Goal: Use online tool/utility: Use online tool/utility

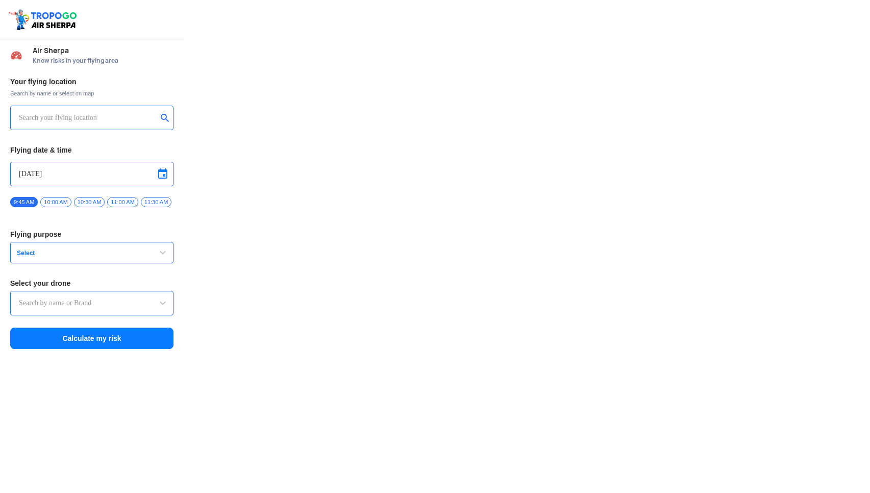
type input "DJI Mini2"
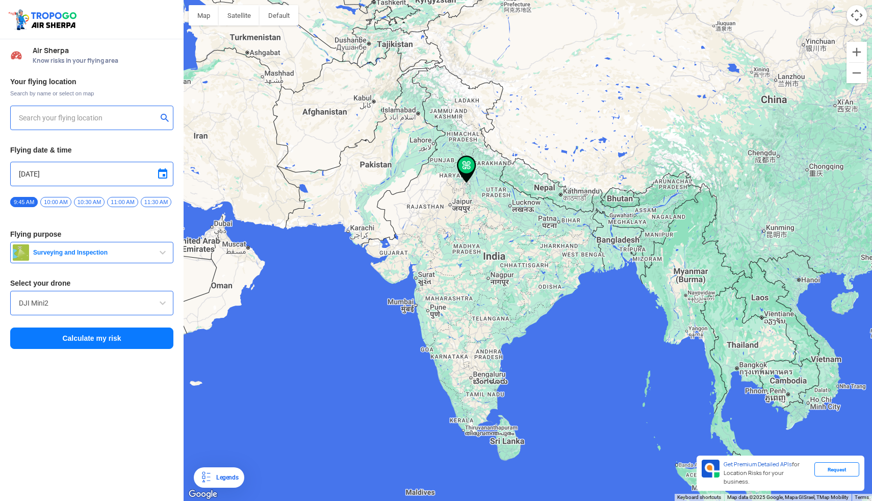
type input "[STREET_ADDRESS][PERSON_NAME]"
click at [164, 118] on img at bounding box center [165, 117] width 10 height 10
click at [112, 115] on input "text" at bounding box center [88, 118] width 138 height 12
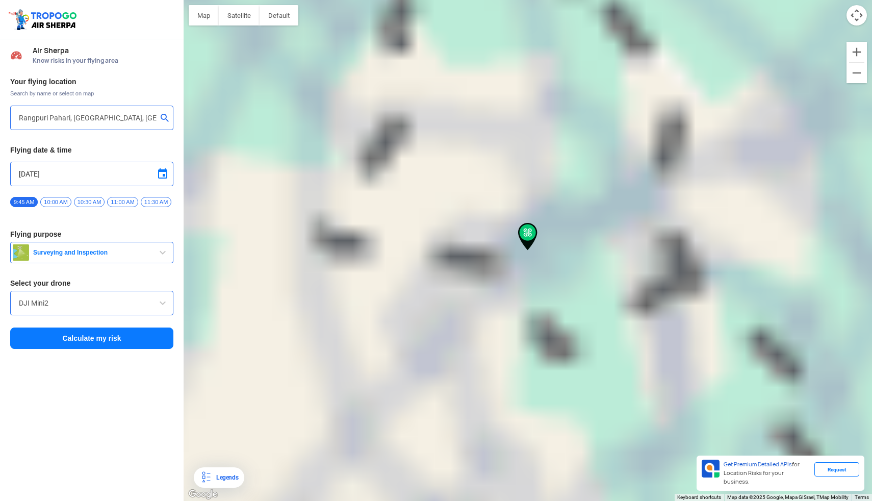
type input "[GEOGRAPHIC_DATA], [GEOGRAPHIC_DATA]"
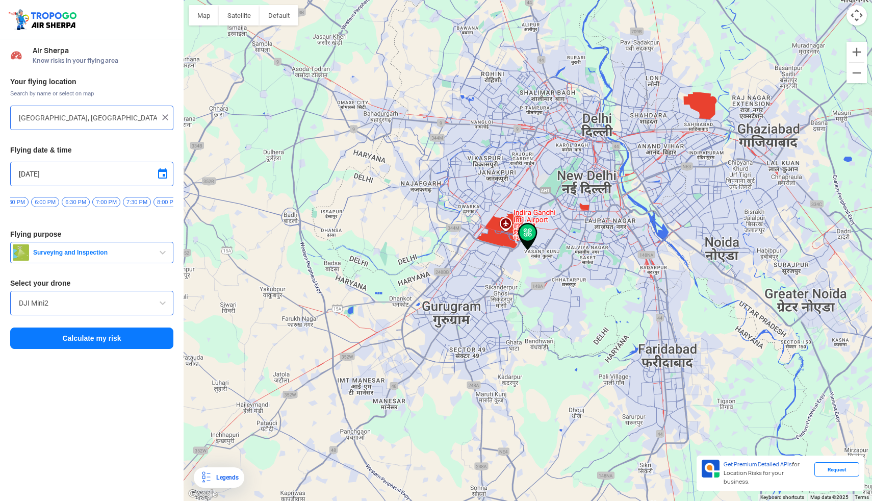
scroll to position [0, 514]
click at [84, 201] on span "6:30 PM" at bounding box center [78, 202] width 28 height 10
click at [97, 309] on input "DJI Mini2" at bounding box center [92, 303] width 146 height 12
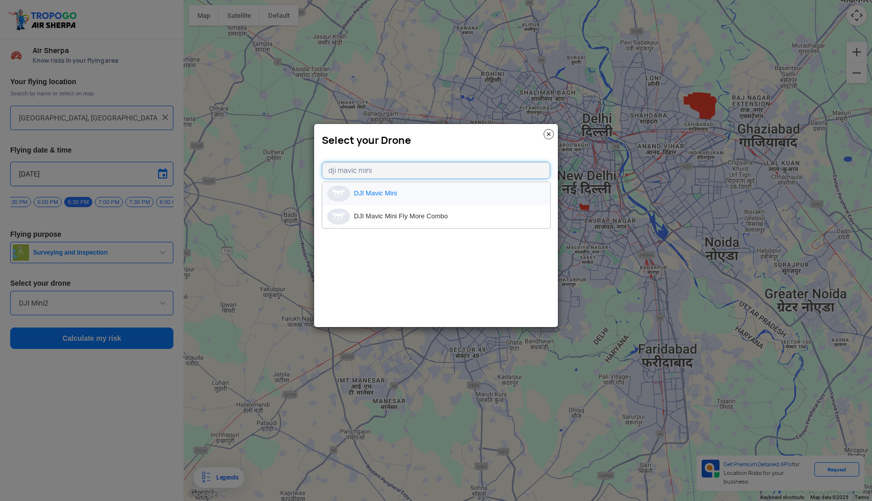
type input "dji mavic mini"
click at [384, 192] on li "DJI Mavic Mini" at bounding box center [436, 193] width 228 height 23
type input "DJI Mavic Mini"
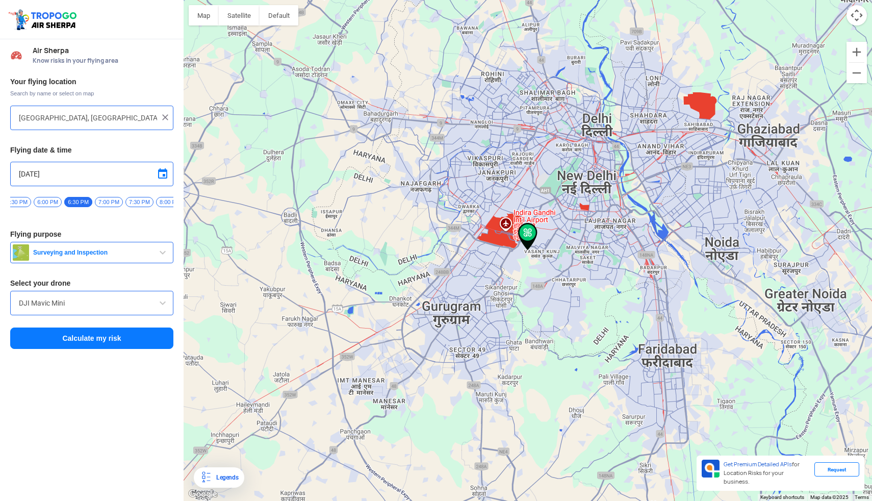
click at [90, 347] on button "Calculate my risk" at bounding box center [91, 337] width 163 height 21
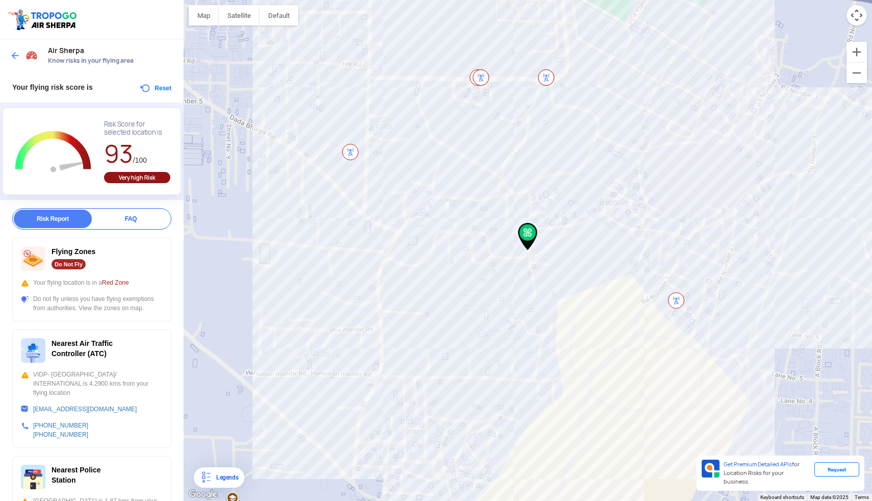
click at [124, 126] on div "Risk Score for selected location is" at bounding box center [137, 128] width 66 height 16
click at [126, 135] on div "Risk Score for selected location is" at bounding box center [137, 128] width 66 height 16
drag, startPoint x: 54, startPoint y: 343, endPoint x: 109, endPoint y: 351, distance: 56.1
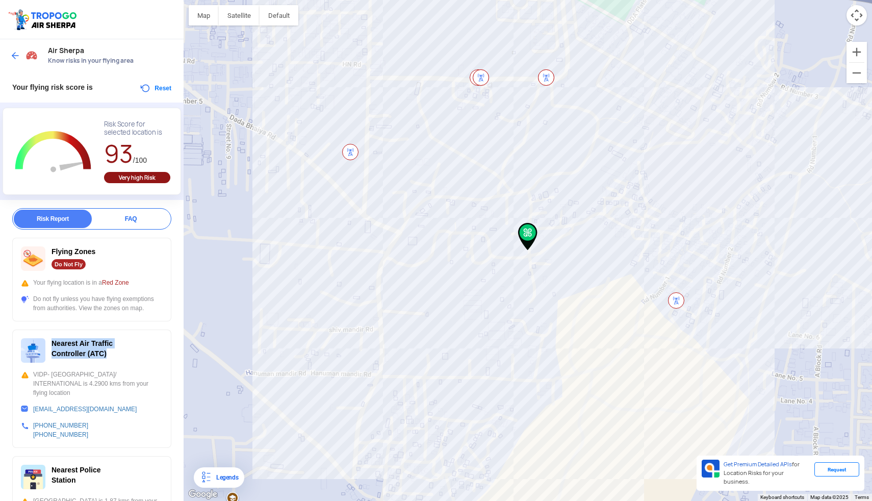
click at [109, 351] on div "Nearest Air Traffic Controller (ATC)" at bounding box center [92, 350] width 142 height 24
click at [94, 349] on span "Nearest Air Traffic Controller (ATC)" at bounding box center [82, 348] width 61 height 18
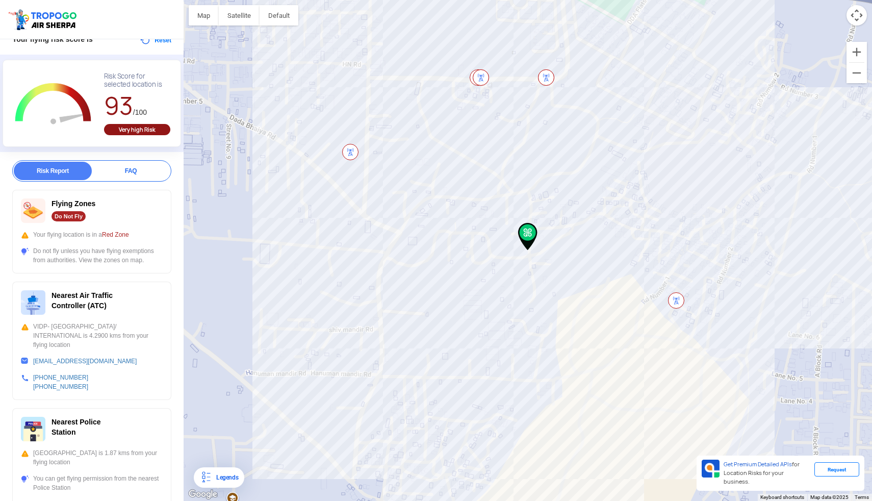
scroll to position [20, 0]
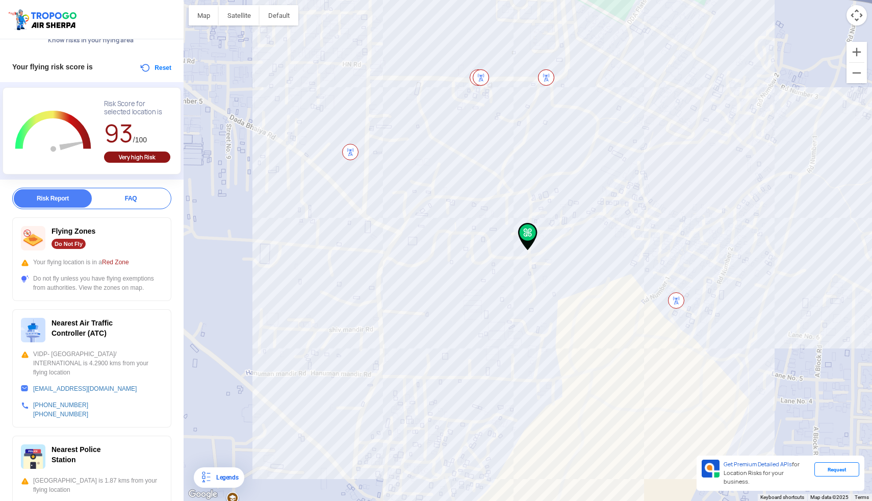
click at [107, 229] on div "Flying Zones Do Not Fly" at bounding box center [92, 238] width 142 height 24
click at [68, 244] on div "Do Not Fly" at bounding box center [69, 244] width 34 height 10
click at [63, 262] on div "Your flying location is in a Red Zone" at bounding box center [92, 262] width 142 height 9
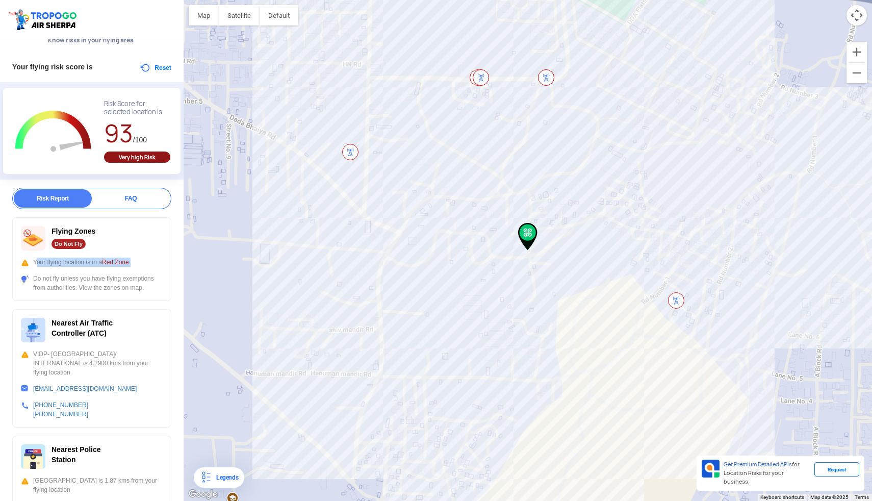
click at [70, 264] on div "Your flying location is in a Red Zone" at bounding box center [92, 262] width 142 height 9
click at [105, 261] on span "Red Zone" at bounding box center [115, 262] width 27 height 7
click at [65, 281] on div "Do not fly unless you have flying exemptions from authorities. View the zones o…" at bounding box center [92, 283] width 142 height 18
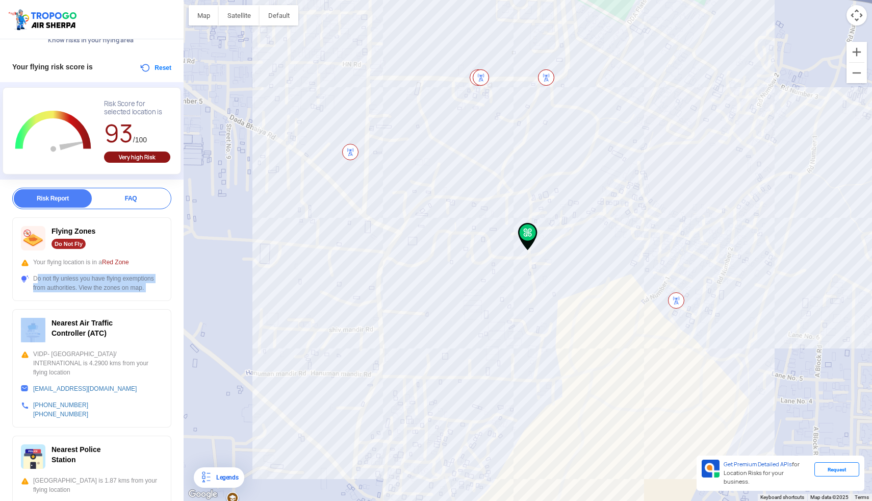
click at [79, 288] on div "Do not fly unless you have flying exemptions from authorities. View the zones o…" at bounding box center [92, 283] width 142 height 18
click at [97, 290] on div "Do not fly unless you have flying exemptions from authorities. View the zones o…" at bounding box center [92, 283] width 142 height 18
click at [553, 254] on div "To navigate, press the arrow keys." at bounding box center [528, 250] width 689 height 501
click at [519, 225] on img at bounding box center [527, 237] width 19 height 28
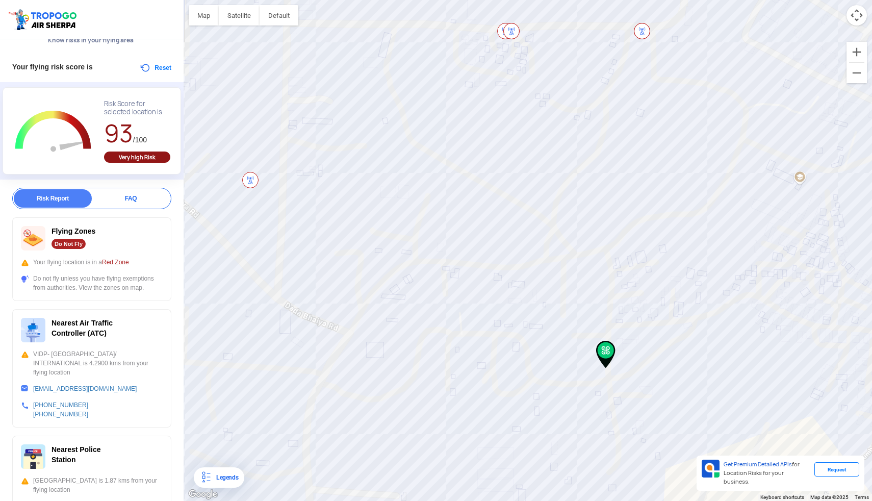
click at [513, 23] on img at bounding box center [511, 31] width 16 height 16
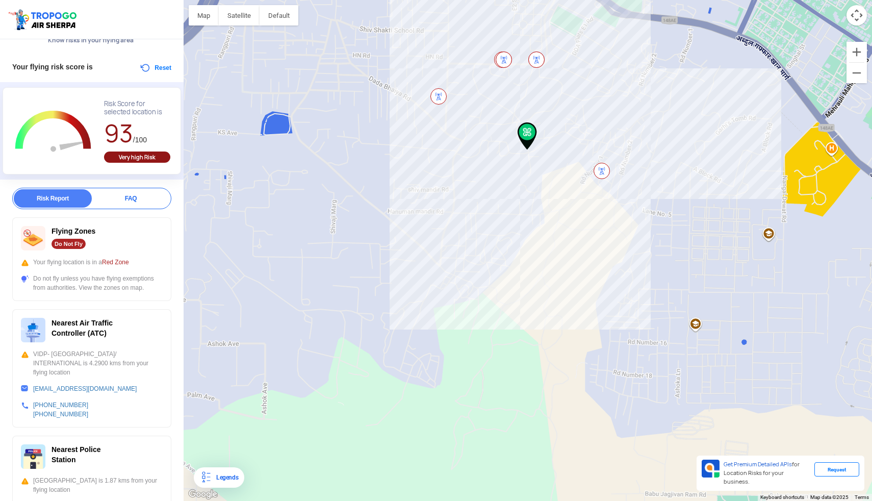
click at [673, 341] on div "To navigate, press the arrow keys." at bounding box center [528, 250] width 689 height 501
click at [649, 362] on div "To navigate, press the arrow keys." at bounding box center [528, 250] width 689 height 501
